Goal: Complete application form: Complete application form

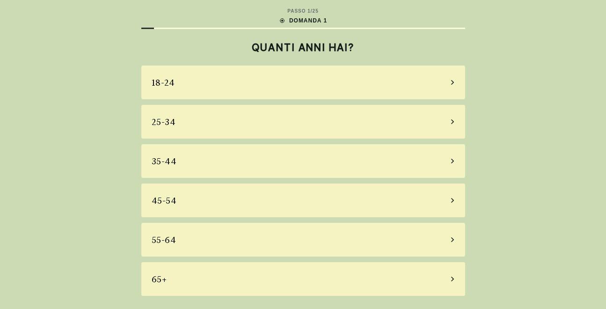
click at [308, 190] on div "45-54" at bounding box center [303, 201] width 324 height 34
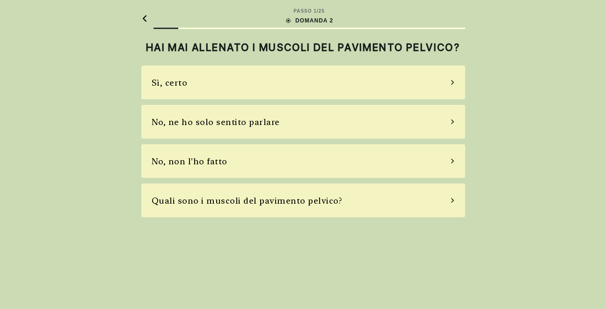
click at [296, 81] on div "Sì, certo" at bounding box center [303, 83] width 324 height 34
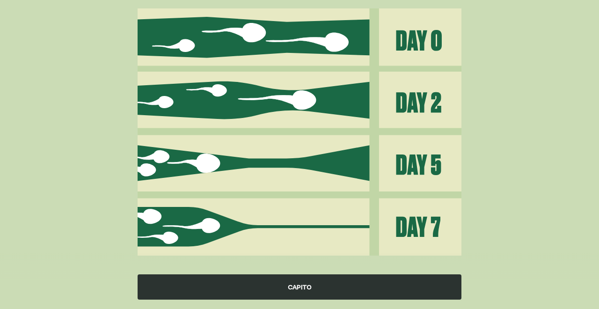
scroll to position [131, 0]
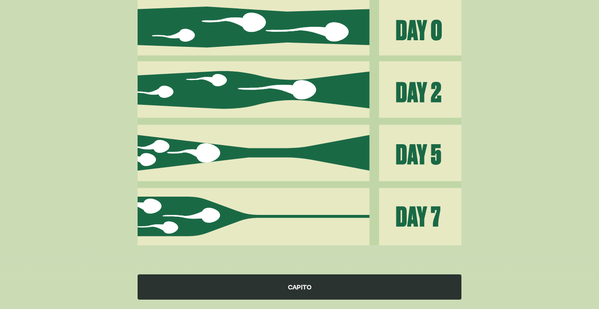
click at [339, 205] on img at bounding box center [300, 121] width 324 height 247
click at [304, 286] on div "CAPITO" at bounding box center [300, 286] width 324 height 25
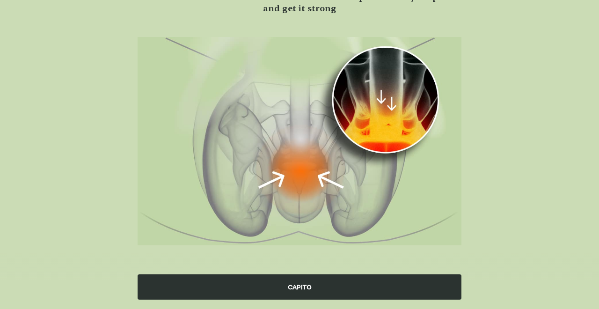
scroll to position [92, 0]
click at [305, 286] on div "CAPITO" at bounding box center [300, 286] width 324 height 25
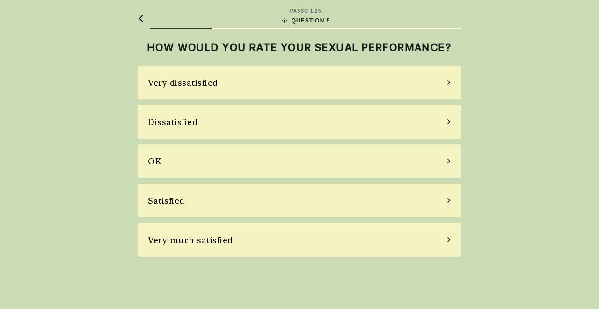
scroll to position [0, 0]
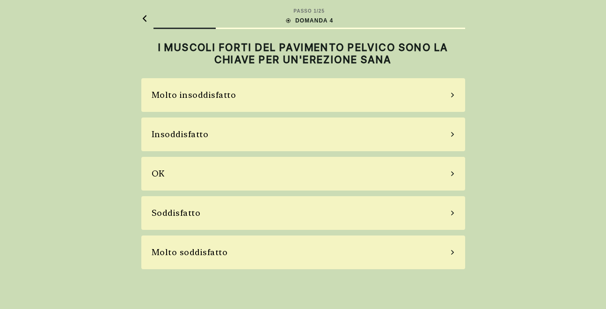
click at [309, 171] on div "OK" at bounding box center [303, 174] width 324 height 34
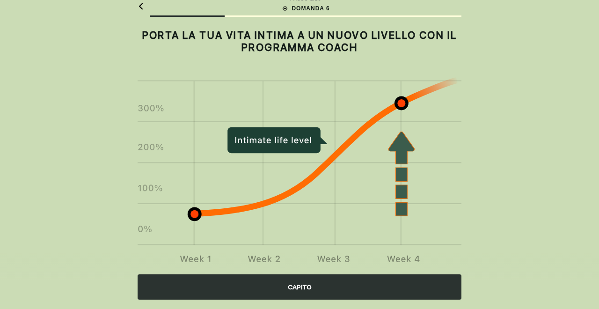
scroll to position [31, 0]
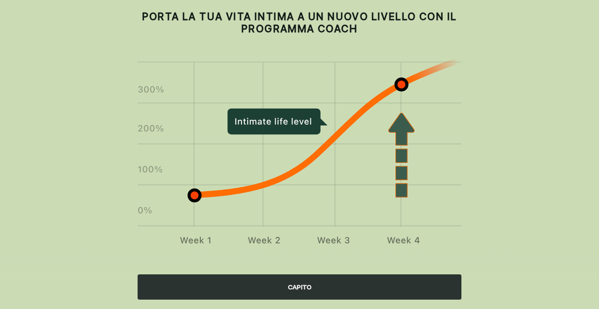
click at [303, 290] on div "CAPITO" at bounding box center [300, 286] width 324 height 25
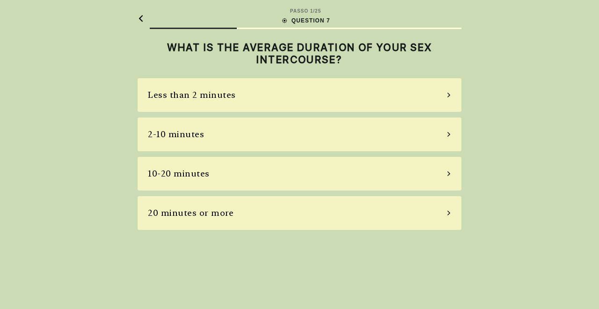
scroll to position [0, 0]
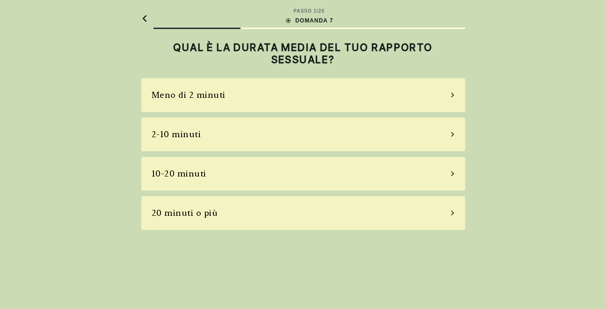
click at [310, 168] on div "10-20 minuti" at bounding box center [303, 174] width 324 height 34
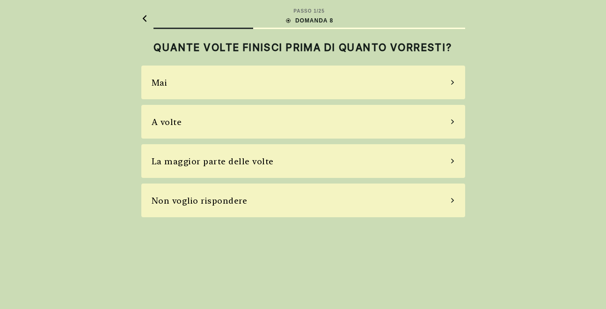
click at [305, 78] on div "Mai" at bounding box center [303, 83] width 324 height 34
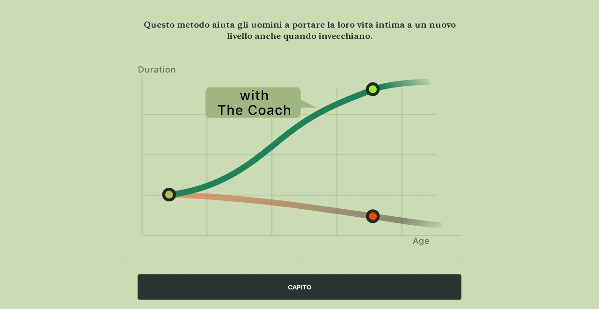
scroll to position [65, 0]
click at [300, 283] on div "CAPITO" at bounding box center [300, 286] width 324 height 25
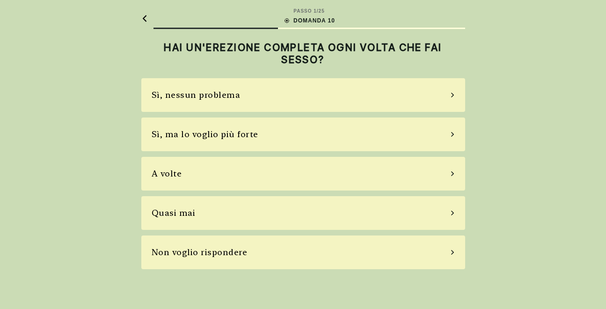
click at [283, 134] on div "Sì, ma lo voglio più forte" at bounding box center [303, 135] width 324 height 34
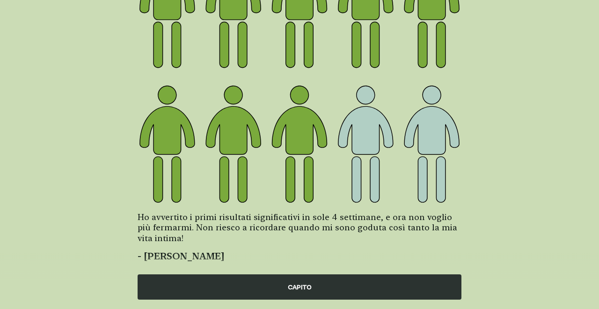
scroll to position [157, 0]
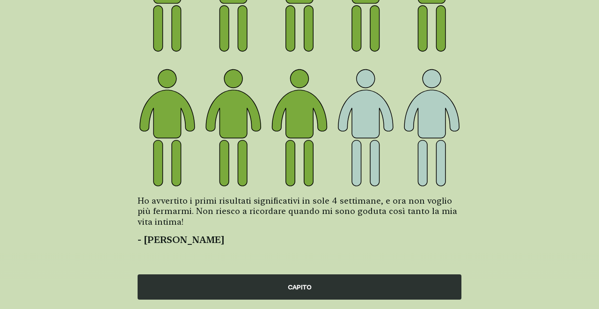
click at [307, 288] on div "CAPITO" at bounding box center [300, 286] width 324 height 25
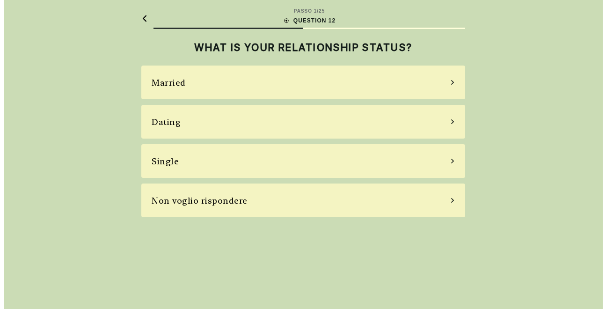
scroll to position [0, 0]
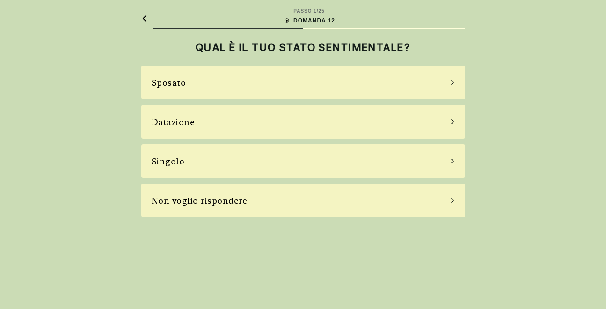
click at [278, 155] on div "Singolo" at bounding box center [303, 161] width 324 height 34
